Goal: Check status: Check status

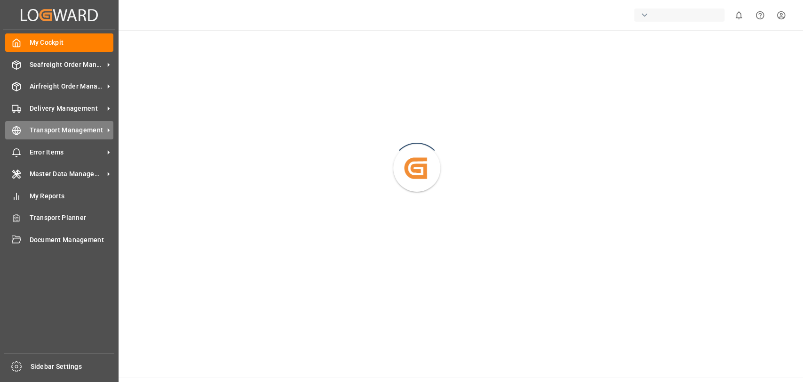
drag, startPoint x: 23, startPoint y: 134, endPoint x: 75, endPoint y: 106, distance: 58.9
click at [24, 133] on div "Transport Management Transport Management" at bounding box center [59, 130] width 108 height 18
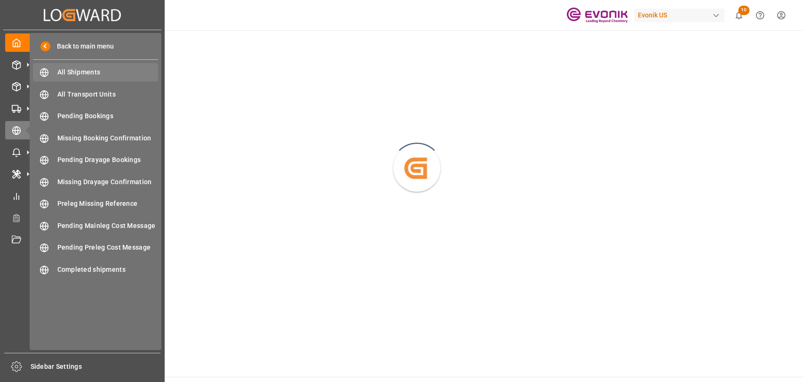
click at [98, 72] on span "All Shipments" at bounding box center [107, 72] width 101 height 10
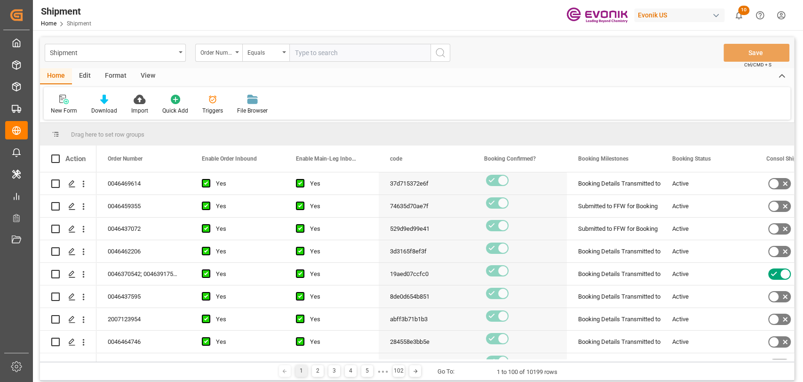
click at [320, 51] on input "text" at bounding box center [359, 53] width 141 height 18
type input "0046464520"
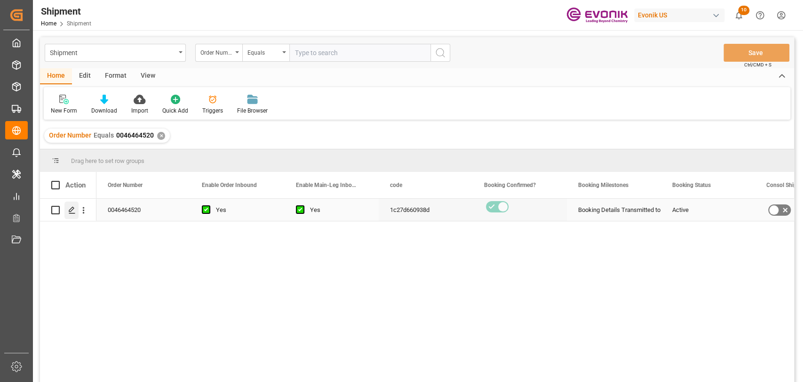
click at [75, 211] on icon "Press SPACE to select this row." at bounding box center [72, 210] width 8 height 8
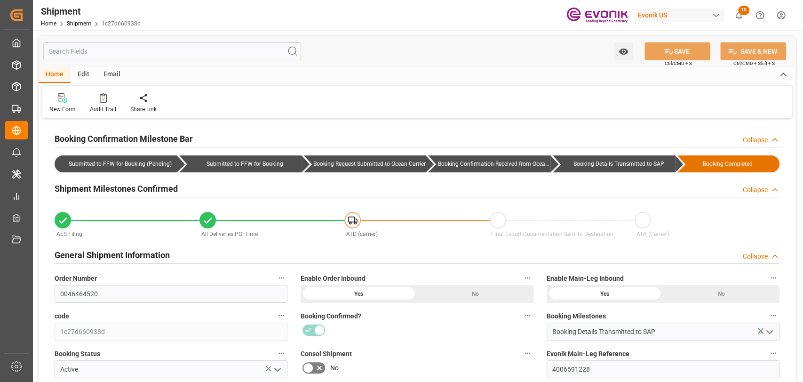
type input "1"
click at [137, 55] on input "text" at bounding box center [172, 51] width 258 height 18
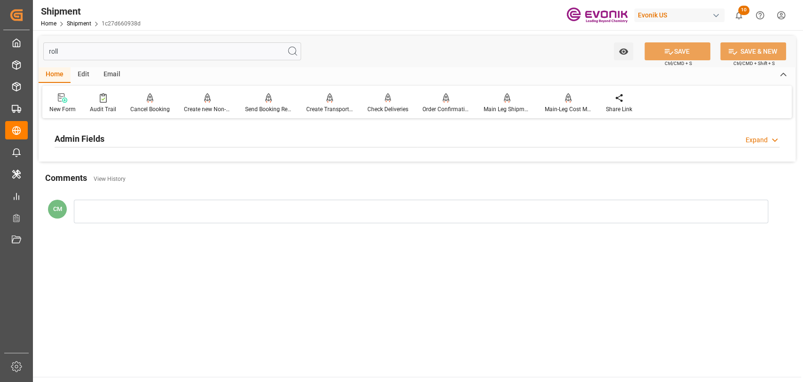
type input "roll"
drag, startPoint x: 120, startPoint y: 132, endPoint x: 192, endPoint y: 137, distance: 71.8
click at [120, 132] on div "Admin Fields Expand" at bounding box center [417, 138] width 725 height 18
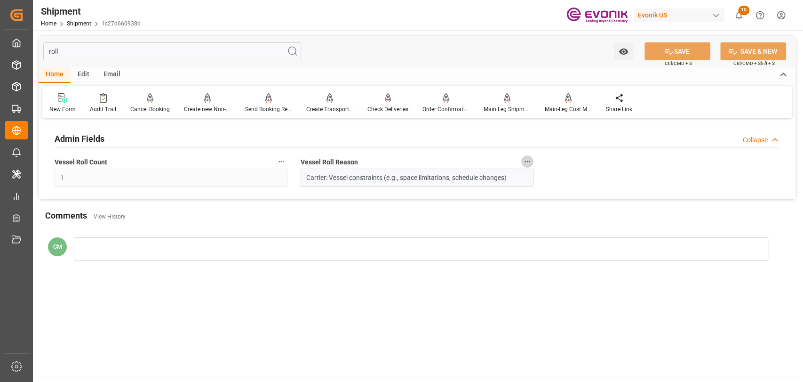
click at [524, 162] on icon "button" at bounding box center [528, 162] width 8 height 8
click at [529, 162] on icon at bounding box center [534, 162] width 10 height 10
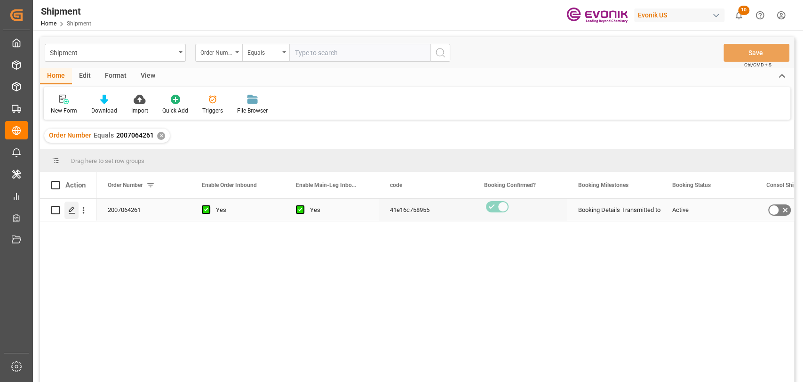
click at [70, 211] on polygon "Press SPACE to select this row." at bounding box center [71, 209] width 5 height 5
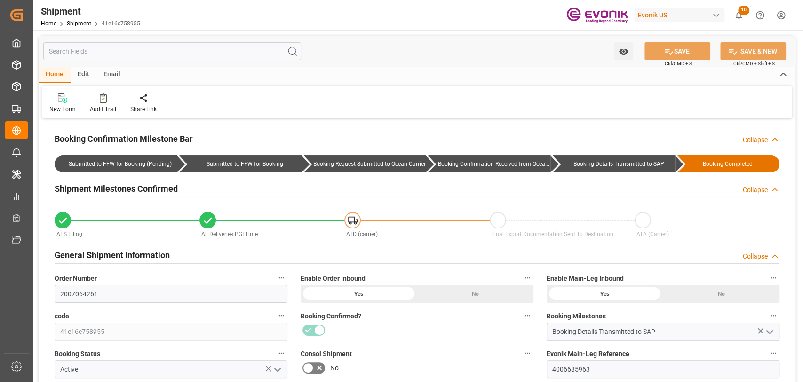
click at [102, 51] on input "text" at bounding box center [172, 51] width 258 height 18
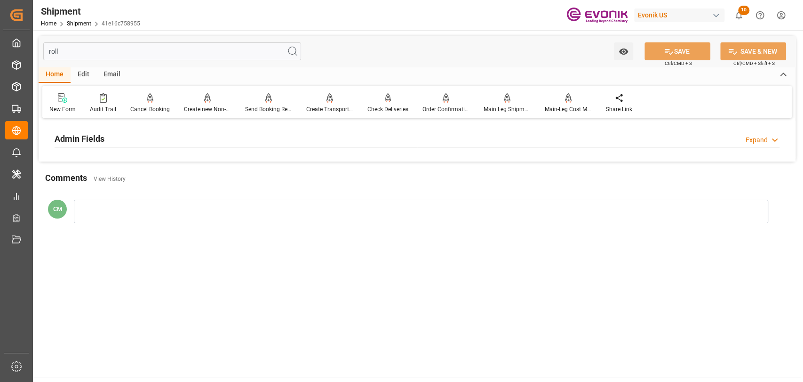
type input "roll"
click at [755, 135] on div "Expand" at bounding box center [757, 140] width 22 height 10
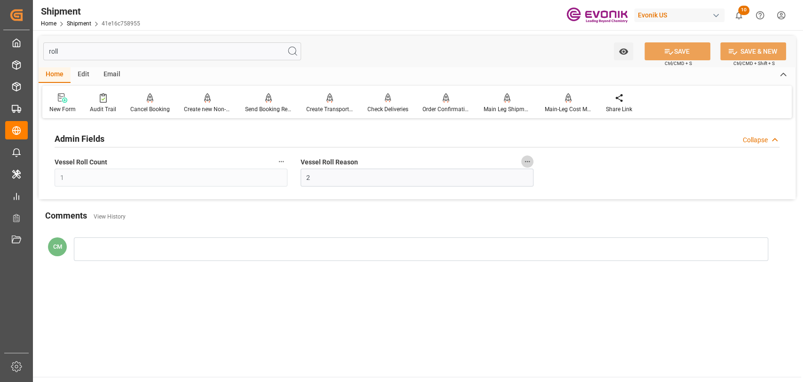
click at [524, 160] on icon "button" at bounding box center [528, 162] width 8 height 8
click at [531, 160] on icon at bounding box center [534, 162] width 10 height 10
